Goal: Task Accomplishment & Management: Manage account settings

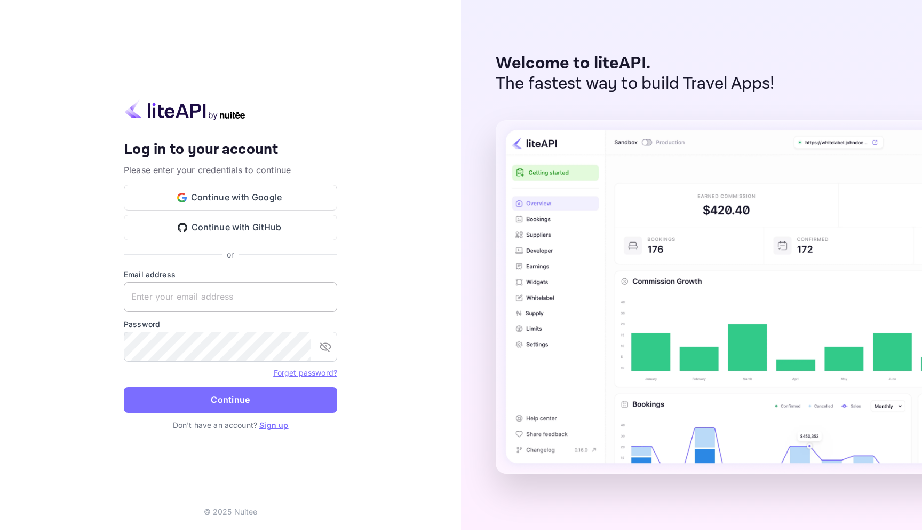
click at [165, 296] on input "text" at bounding box center [231, 297] width 214 height 30
type input "[EMAIL_ADDRESS][DOMAIN_NAME]"
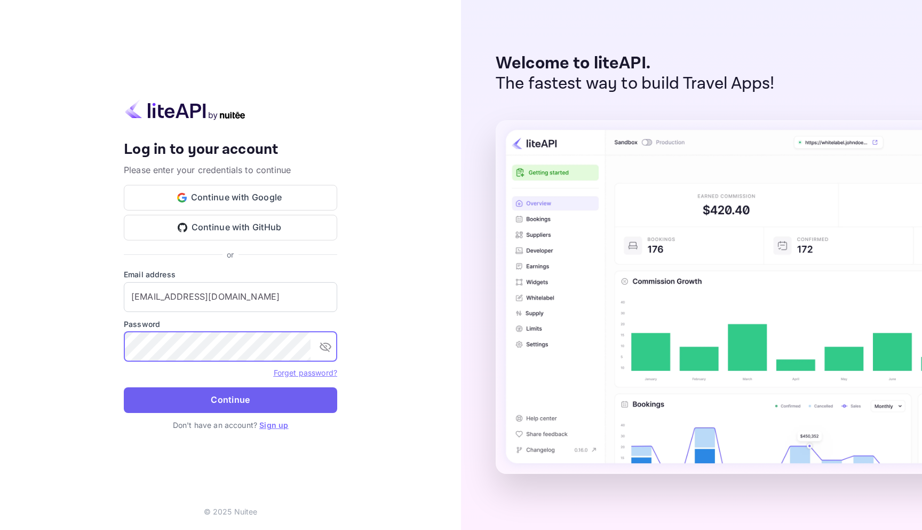
click at [215, 401] on button "Continue" at bounding box center [231, 400] width 214 height 26
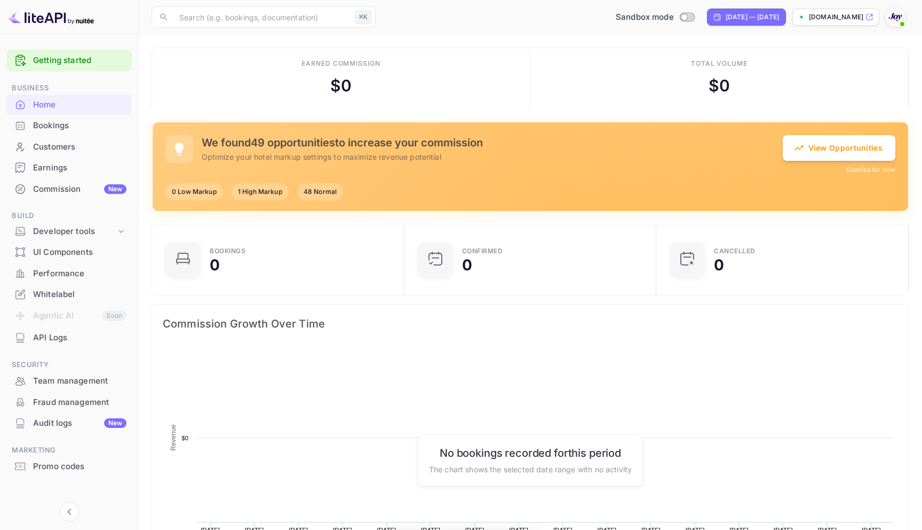
scroll to position [173, 246]
click at [60, 123] on div "Bookings" at bounding box center [79, 126] width 93 height 12
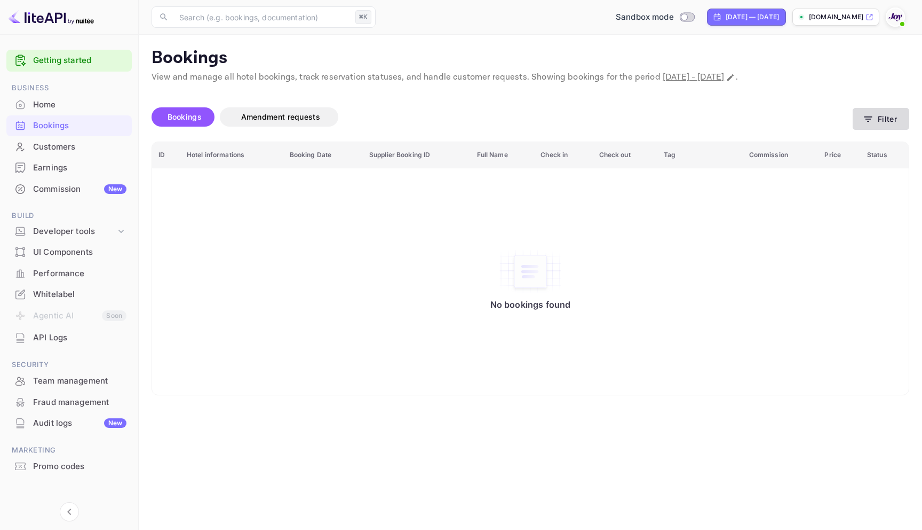
click at [864, 120] on icon "button" at bounding box center [868, 119] width 11 height 11
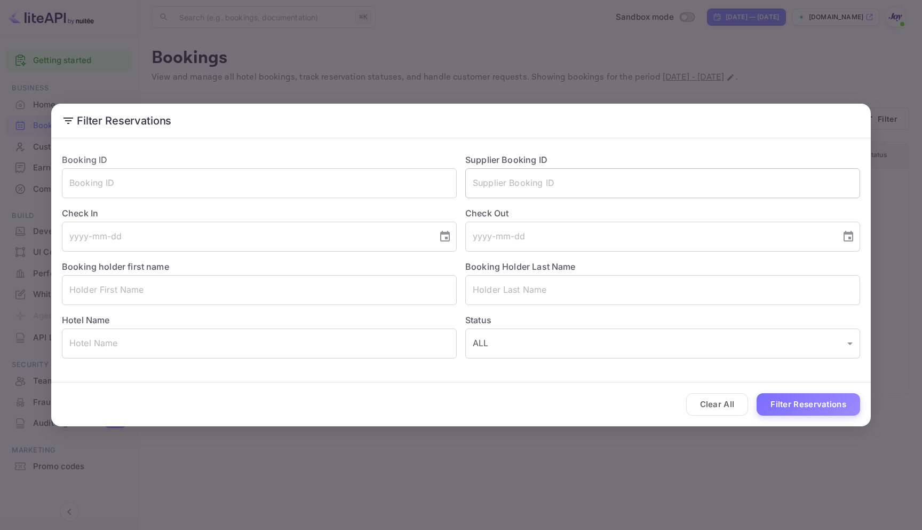
click at [524, 184] on input "text" at bounding box center [662, 183] width 395 height 30
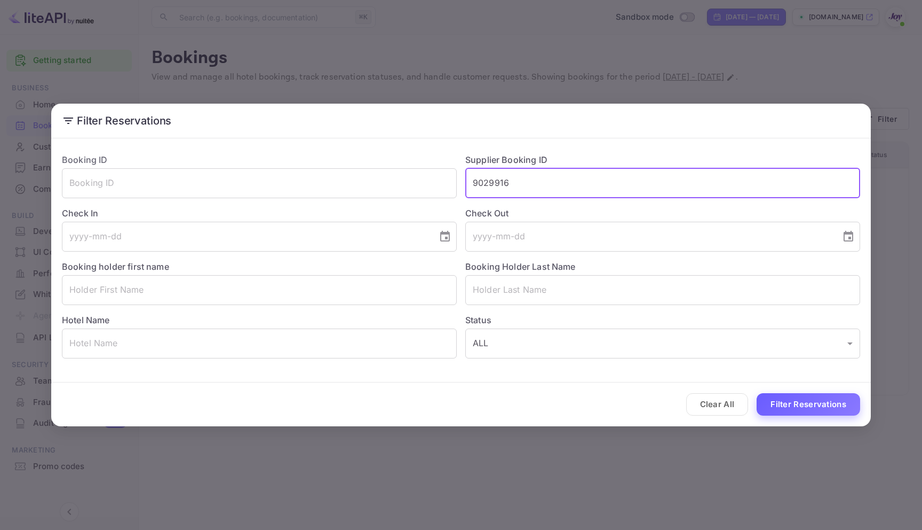
type input "9029916"
click at [779, 402] on button "Filter Reservations" at bounding box center [809, 404] width 104 height 23
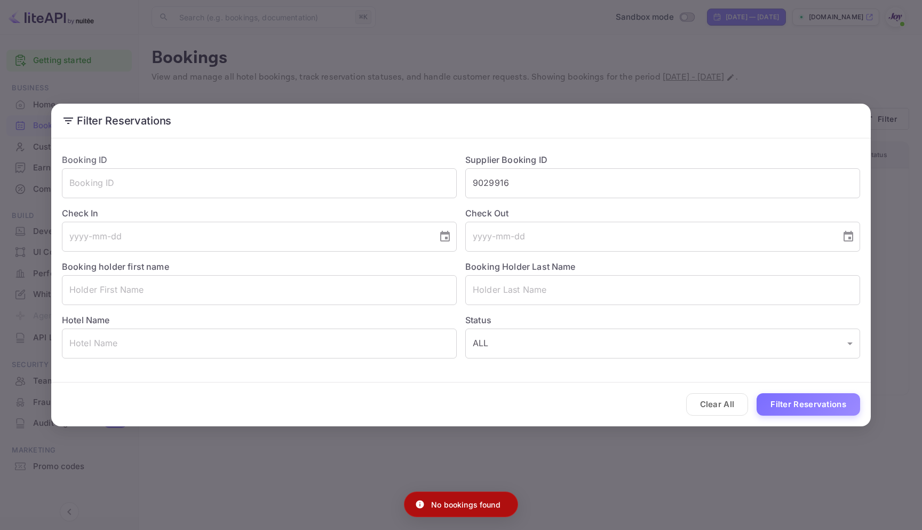
click at [690, 48] on div "Filter Reservations Booking ID ​ Supplier Booking ID 9029916 ​ Check In ​ Check…" at bounding box center [461, 265] width 922 height 530
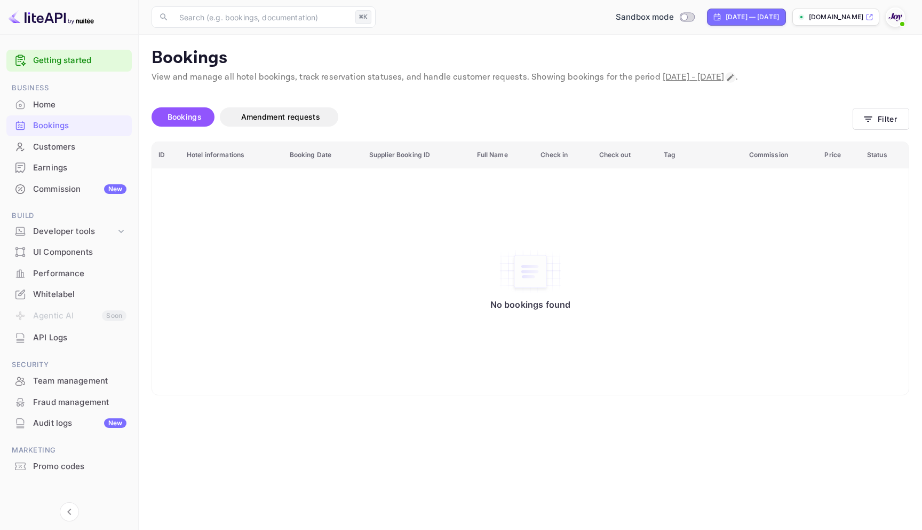
click at [735, 77] on icon "Change date range" at bounding box center [731, 77] width 9 height 9
select select "7"
select select "2025"
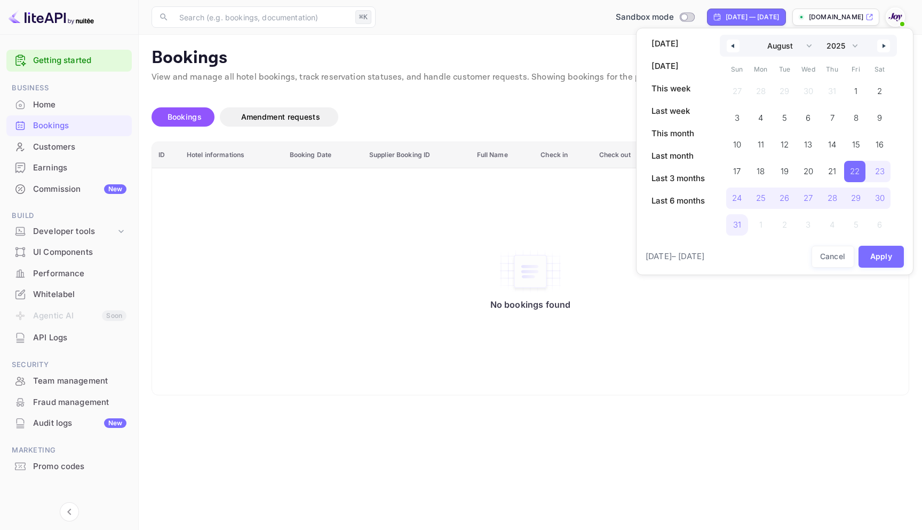
click at [732, 44] on icon "button" at bounding box center [731, 46] width 5 height 4
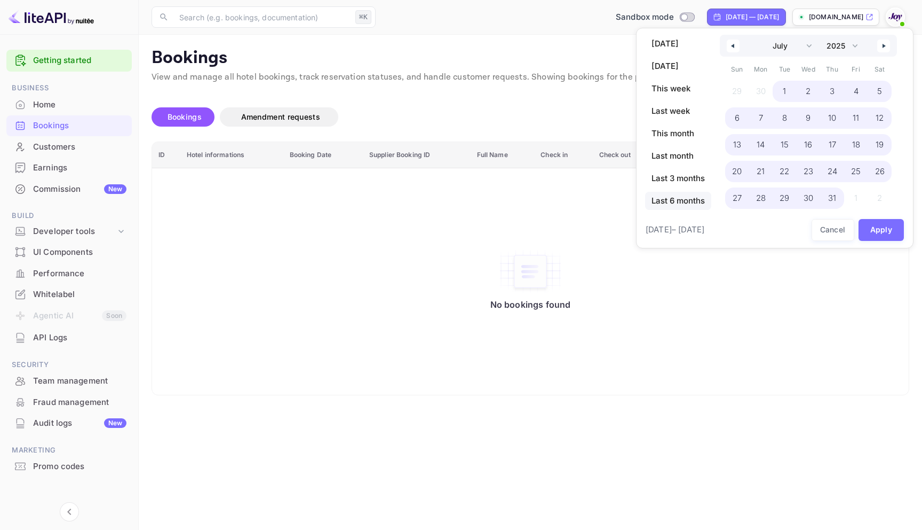
click at [672, 199] on span "Last 6 months" at bounding box center [678, 201] width 66 height 18
select select "2"
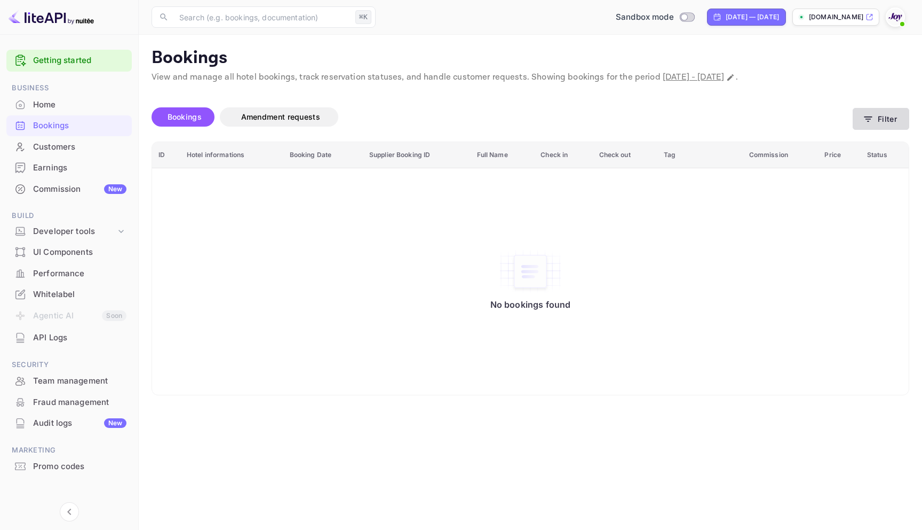
click at [886, 122] on button "Filter" at bounding box center [881, 119] width 57 height 22
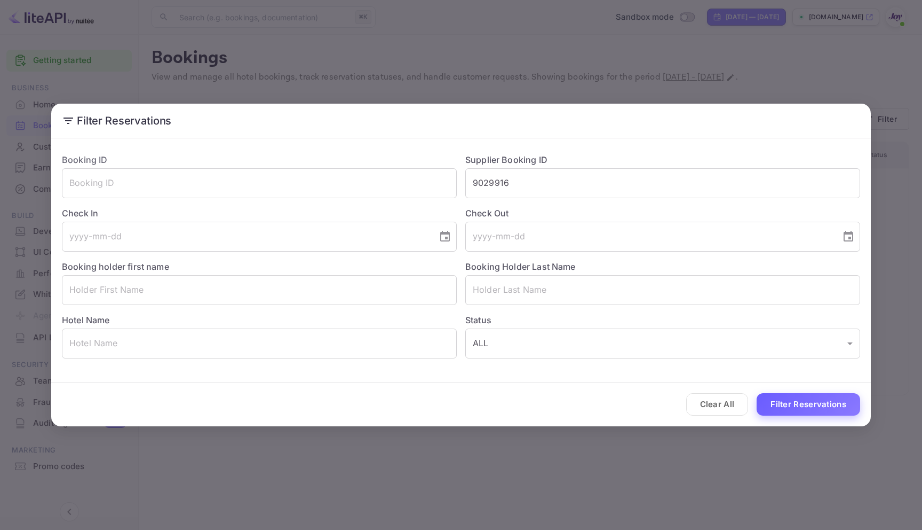
click at [795, 400] on button "Filter Reservations" at bounding box center [809, 404] width 104 height 23
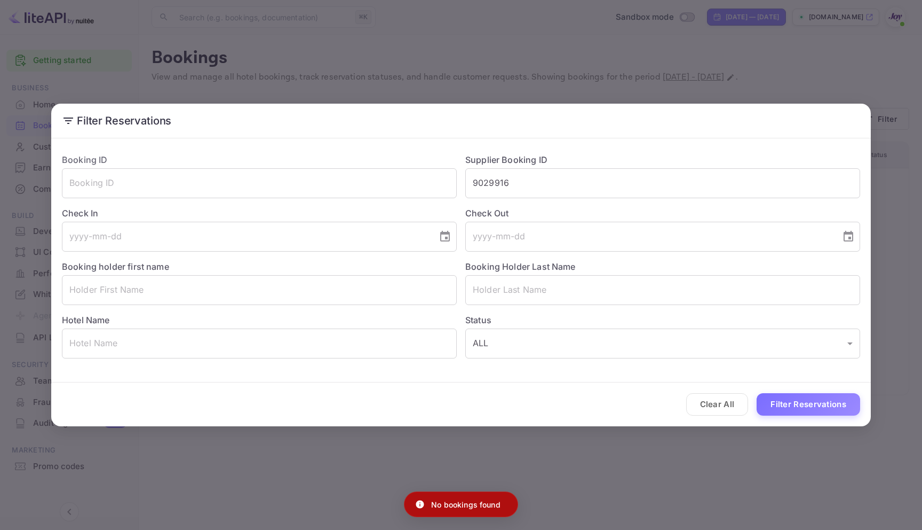
click at [729, 92] on div "Filter Reservations Booking ID ​ Supplier Booking ID 9029916 ​ Check In ​ Check…" at bounding box center [461, 265] width 922 height 530
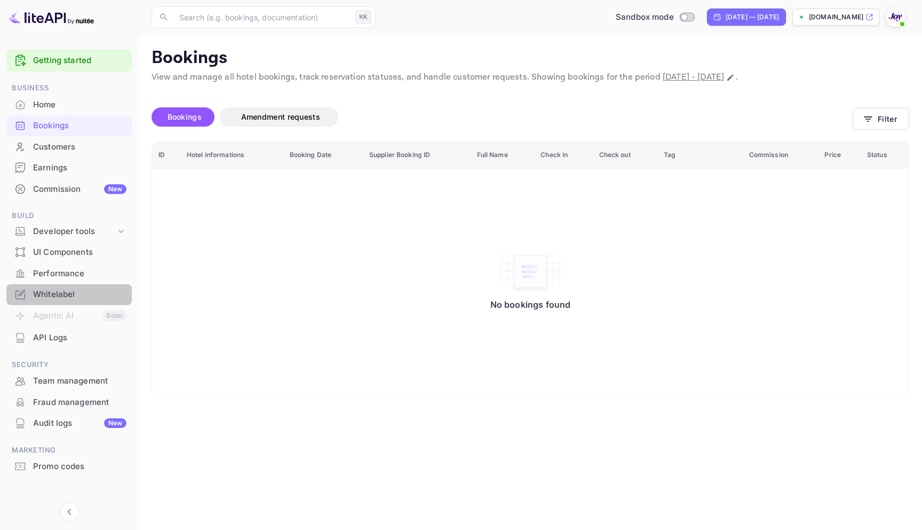
click at [66, 289] on div "Whitelabel" at bounding box center [79, 294] width 93 height 12
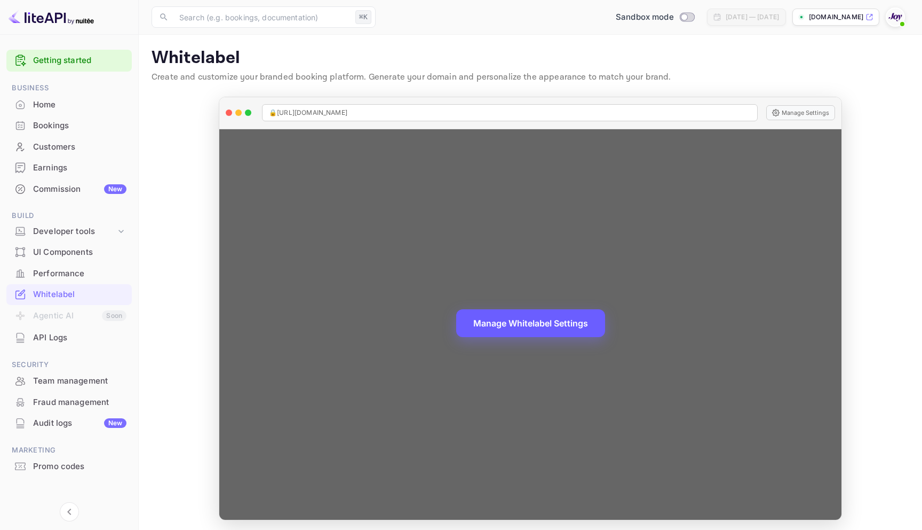
click at [508, 315] on button "Manage Whitelabel Settings" at bounding box center [530, 323] width 149 height 28
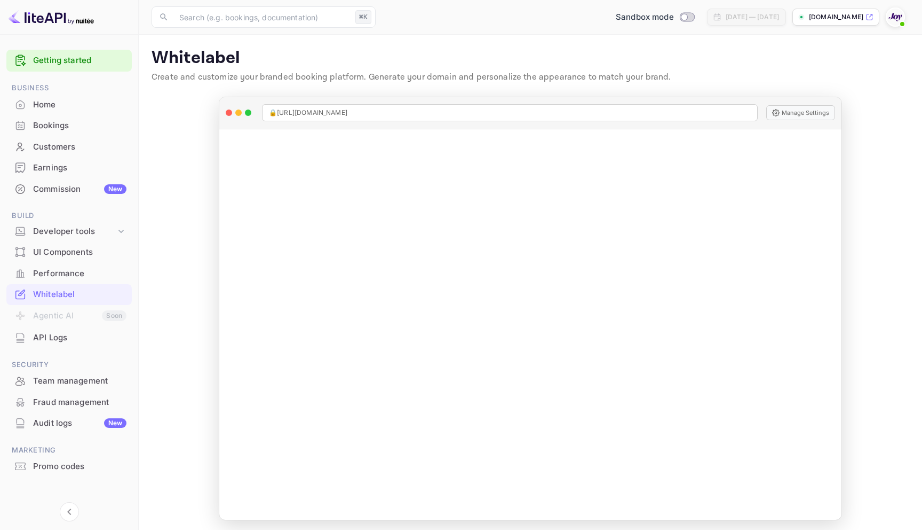
click at [47, 124] on div "Bookings" at bounding box center [79, 126] width 93 height 12
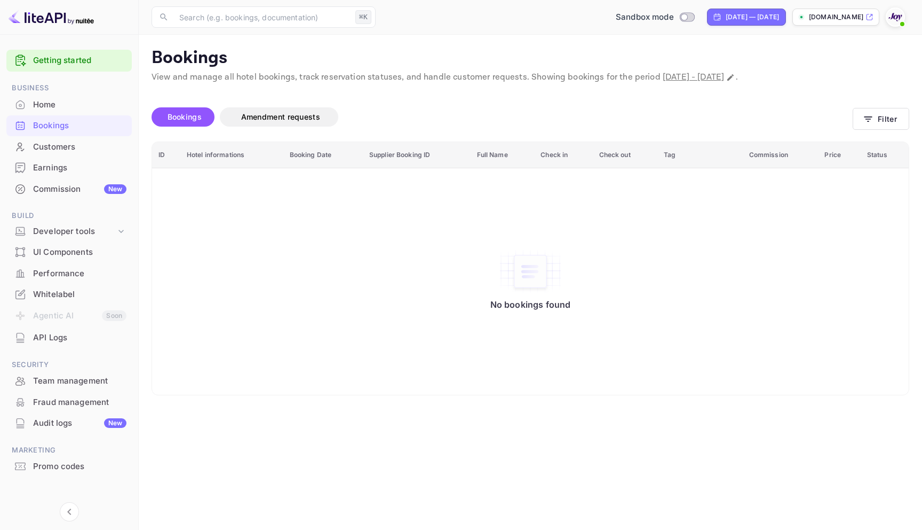
click at [810, 71] on p "View and manage all hotel bookings, track reservation statuses, and handle cust…" at bounding box center [531, 77] width 758 height 13
click at [735, 76] on icon "Change date range" at bounding box center [731, 77] width 9 height 9
select select "2"
select select "2025"
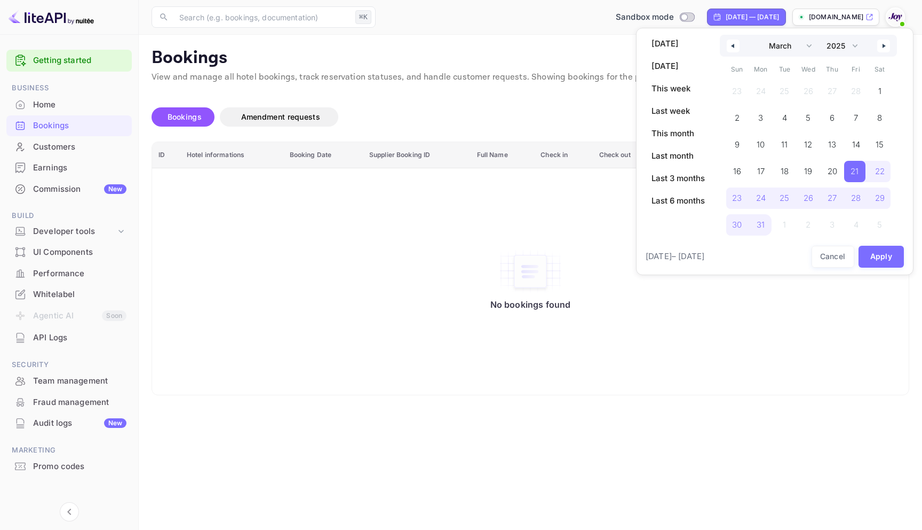
click at [733, 50] on button "button" at bounding box center [733, 46] width 13 height 13
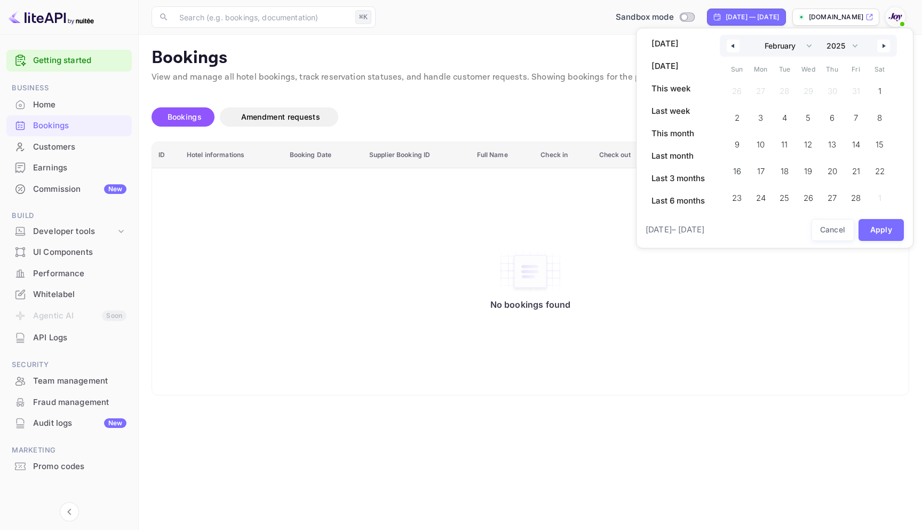
click at [733, 50] on button "button" at bounding box center [733, 46] width 13 height 13
select select "11"
select select "2024"
click at [733, 50] on button "button" at bounding box center [733, 46] width 13 height 13
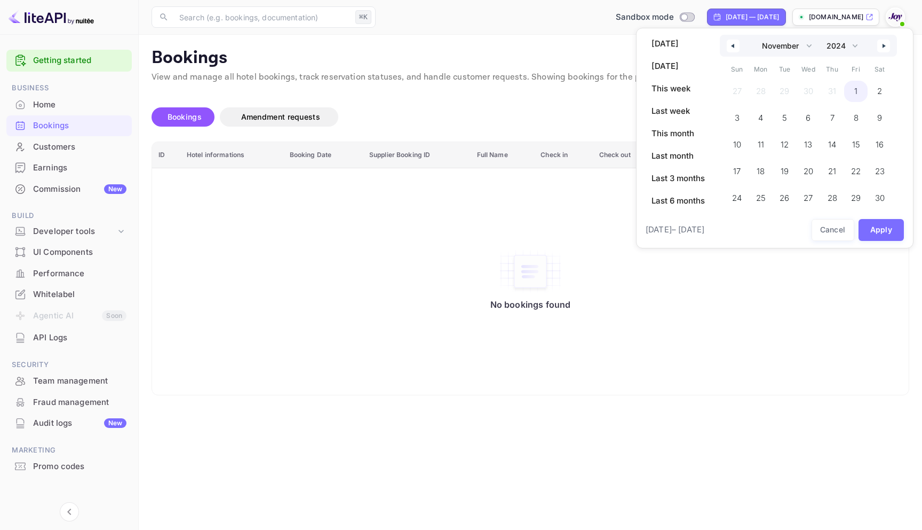
click at [855, 92] on span "1" at bounding box center [856, 91] width 3 height 19
click at [883, 49] on button "button" at bounding box center [884, 46] width 13 height 13
select select "0"
select select "2025"
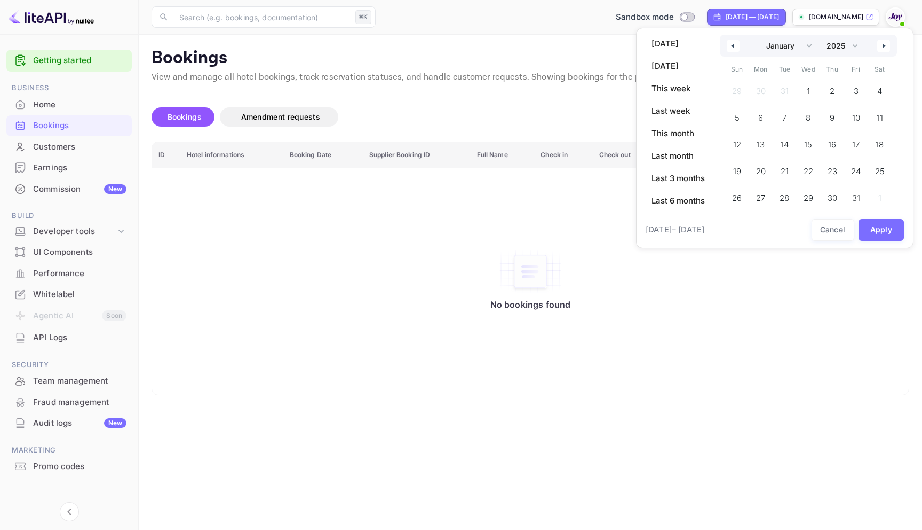
click at [883, 49] on button "button" at bounding box center [884, 46] width 13 height 13
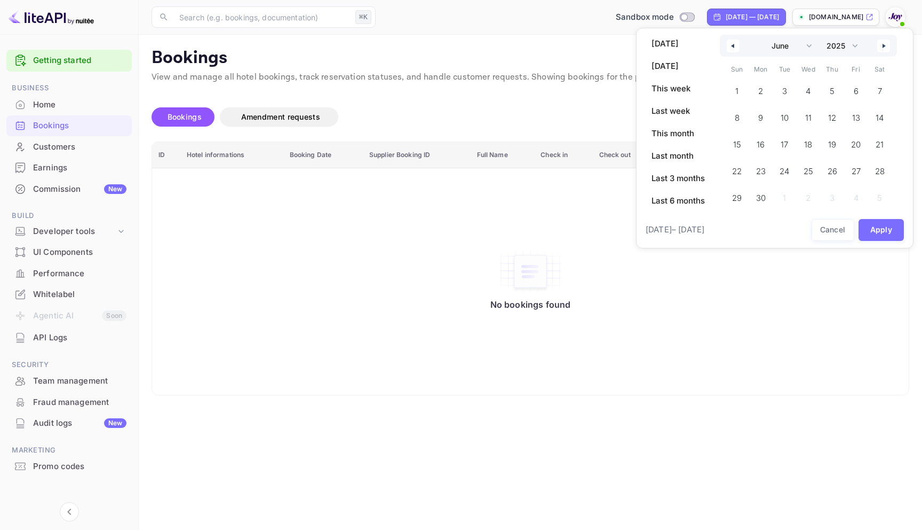
click at [883, 49] on button "button" at bounding box center [884, 46] width 13 height 13
click at [732, 49] on button "button" at bounding box center [733, 46] width 13 height 13
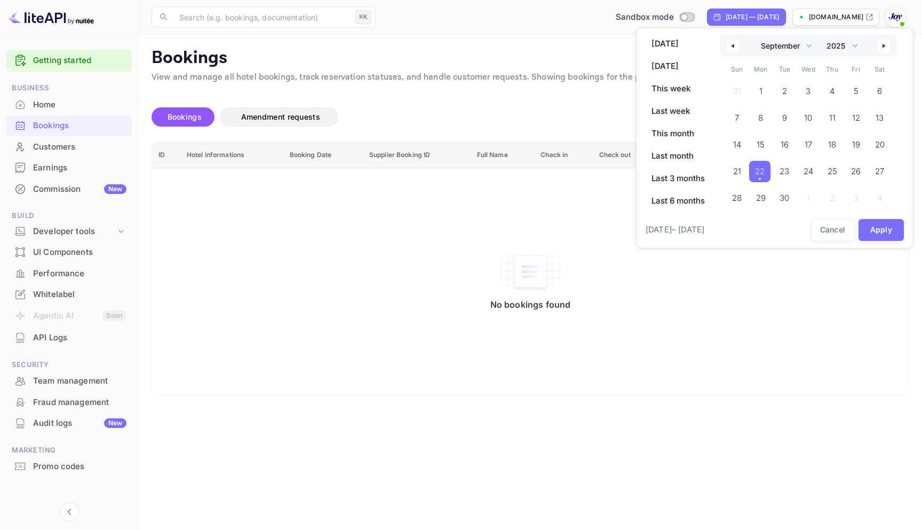
click at [760, 171] on span "22" at bounding box center [760, 171] width 10 height 19
select select "10"
select select "2024"
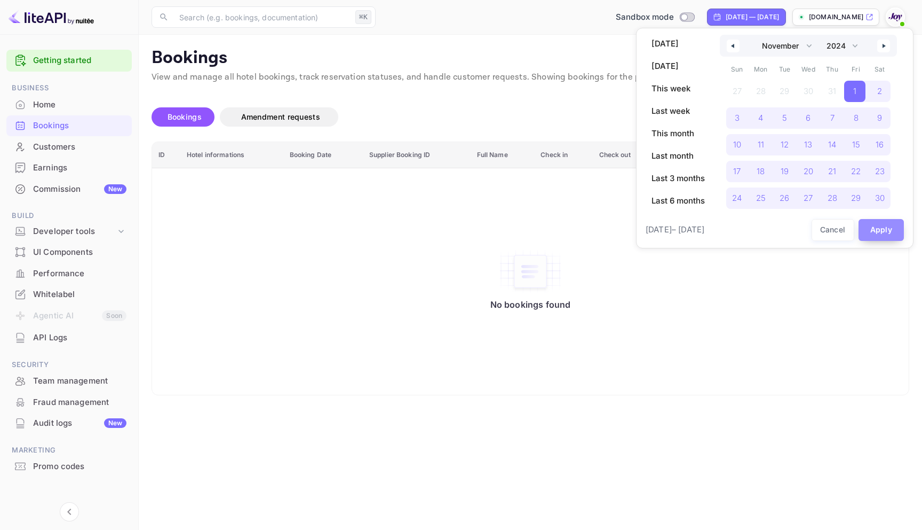
click at [879, 231] on button "Apply" at bounding box center [882, 230] width 46 height 22
select select "9"
